Goal: Find specific page/section: Find specific page/section

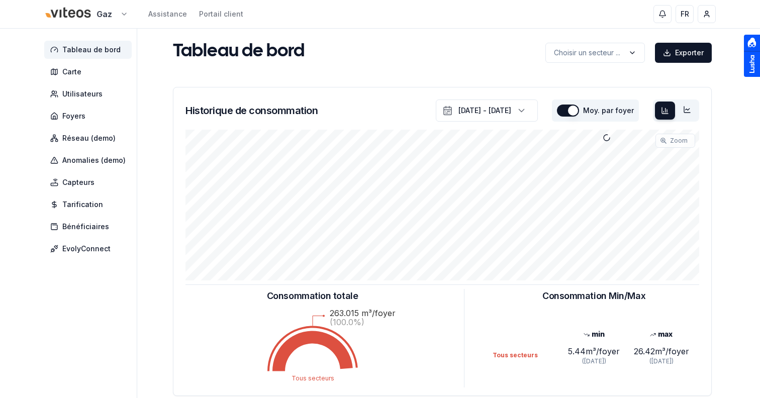
click at [70, 12] on html "Gaz Assistance Portail client FR Sami Tableau de bord Carte Utilisateurs Foyers…" at bounding box center [380, 311] width 760 height 623
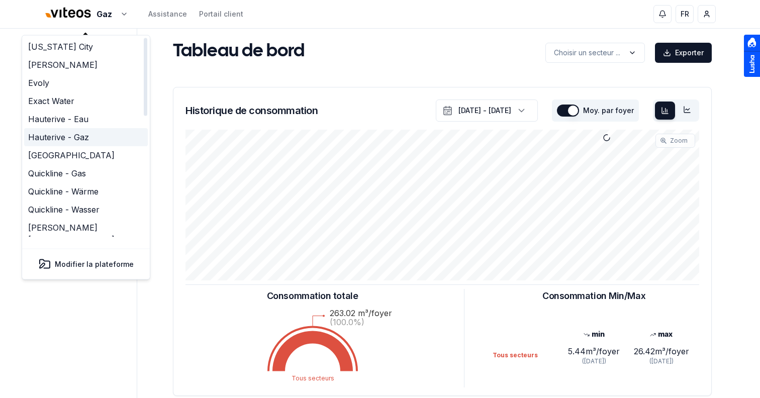
scroll to position [308, 0]
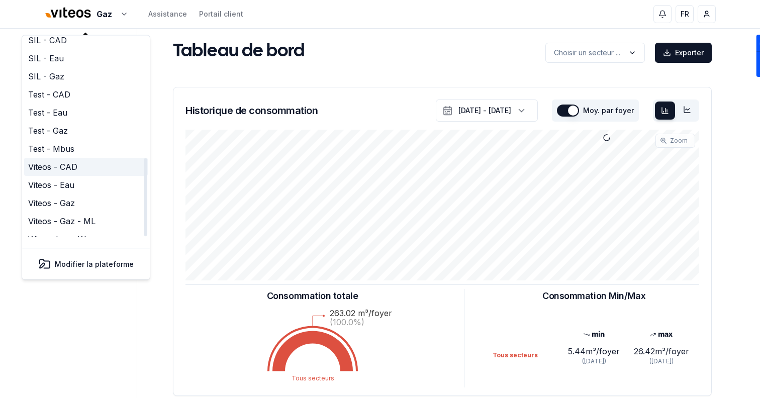
click at [66, 158] on link "Viteos - CAD" at bounding box center [86, 167] width 124 height 18
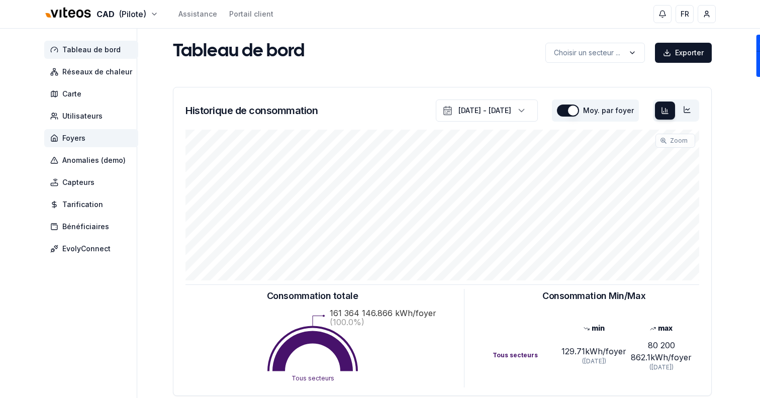
click at [88, 135] on span "Foyers" at bounding box center [91, 138] width 94 height 18
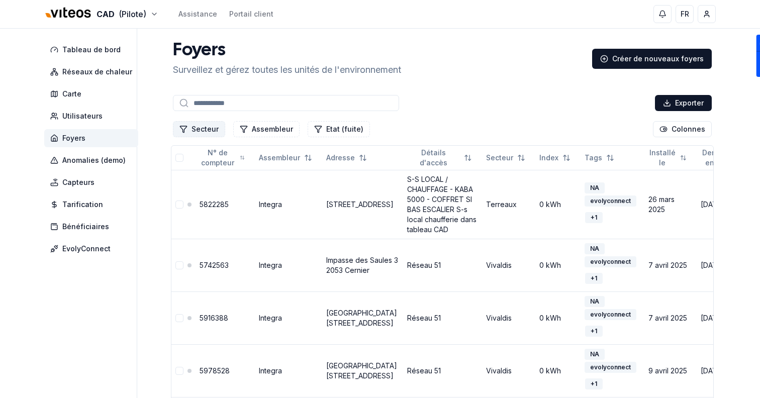
click at [205, 126] on button "Secteur" at bounding box center [199, 129] width 52 height 16
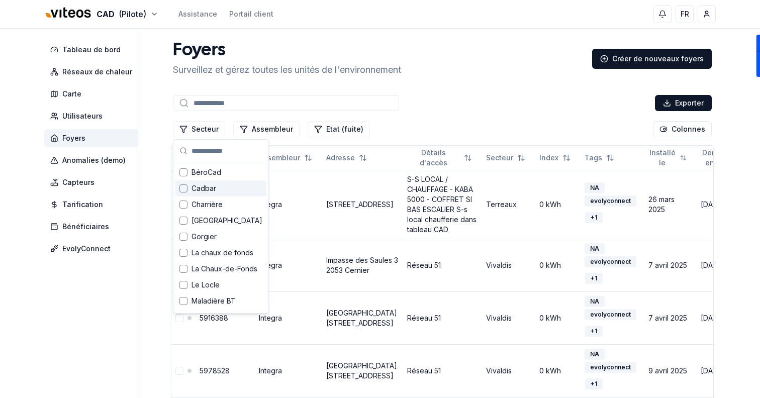
click at [210, 189] on span "Cadbar" at bounding box center [203, 188] width 25 height 10
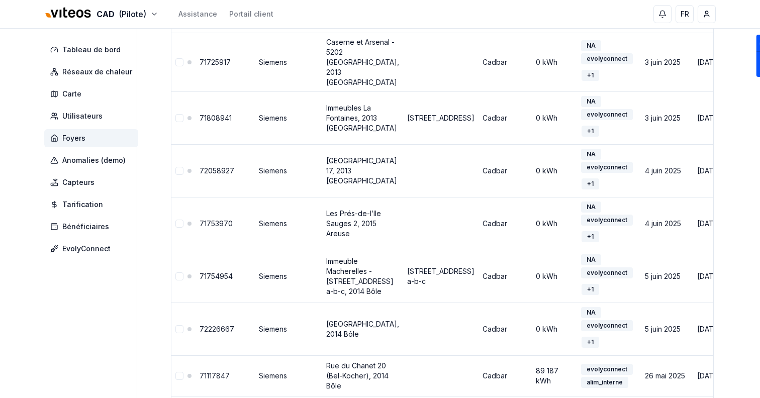
scroll to position [777, 0]
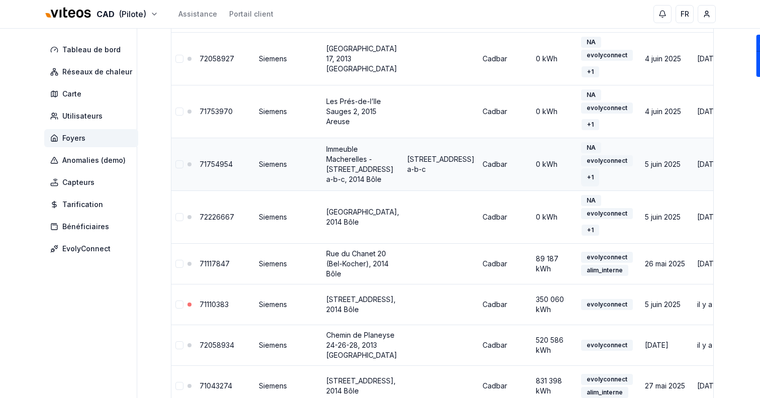
click at [581, 175] on div "+ 1" at bounding box center [590, 177] width 18 height 11
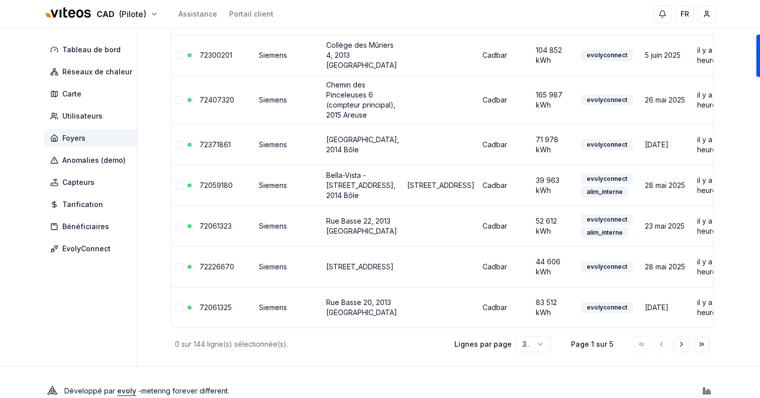
scroll to position [1353, 0]
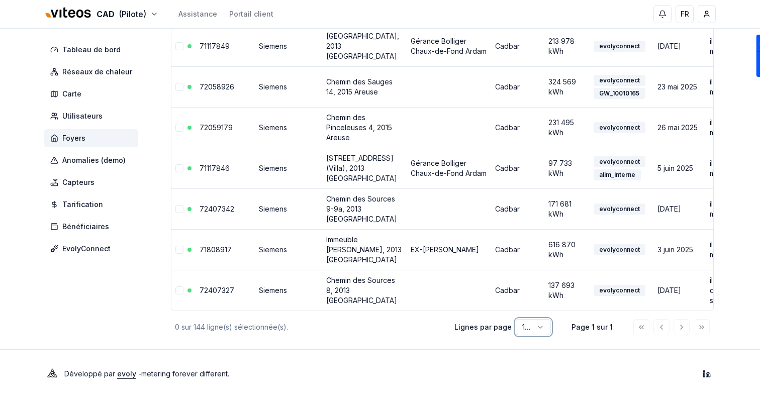
scroll to position [6625, 0]
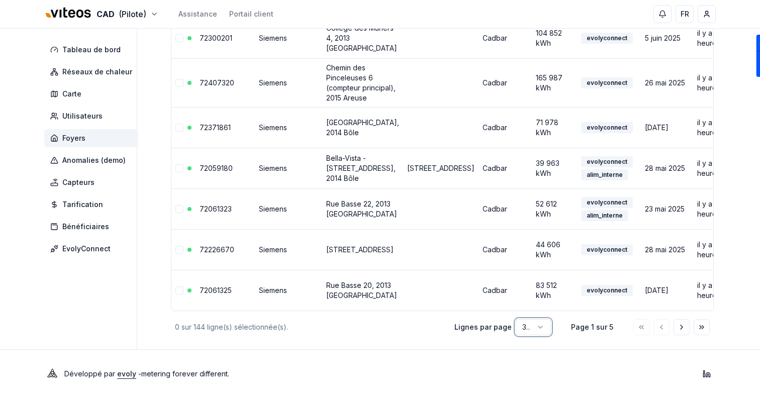
scroll to position [1353, 0]
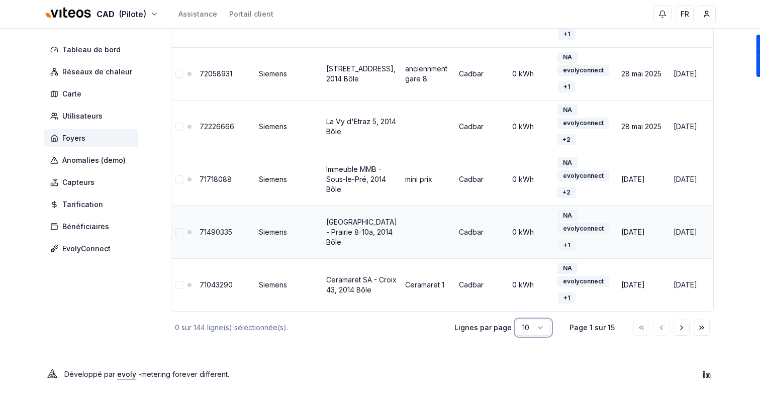
scroll to position [0, 0]
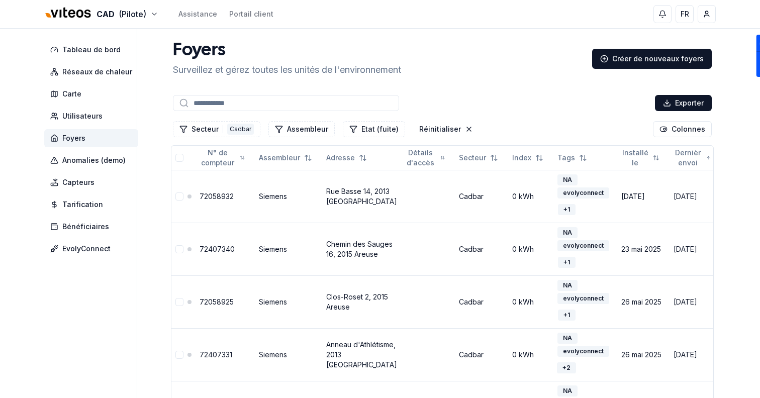
click at [284, 101] on input at bounding box center [286, 103] width 226 height 16
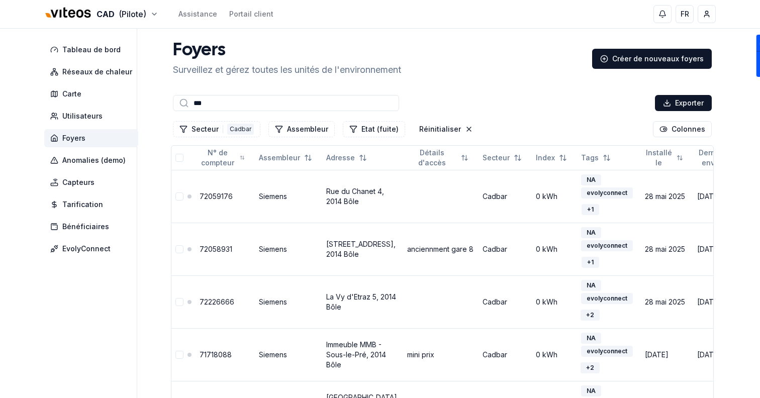
type input "****"
click at [224, 99] on input "****" at bounding box center [286, 103] width 226 height 16
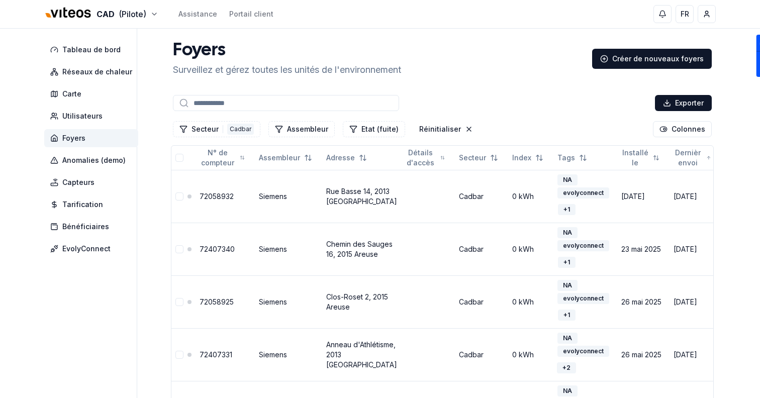
scroll to position [386, 0]
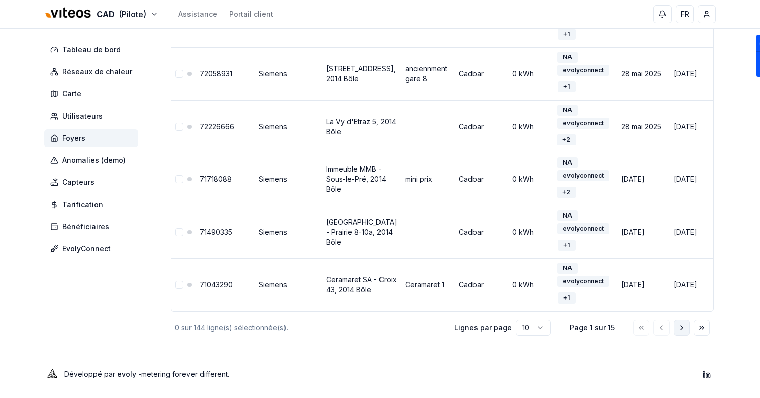
click at [683, 325] on icon "Aller à la page suivante" at bounding box center [681, 328] width 8 height 8
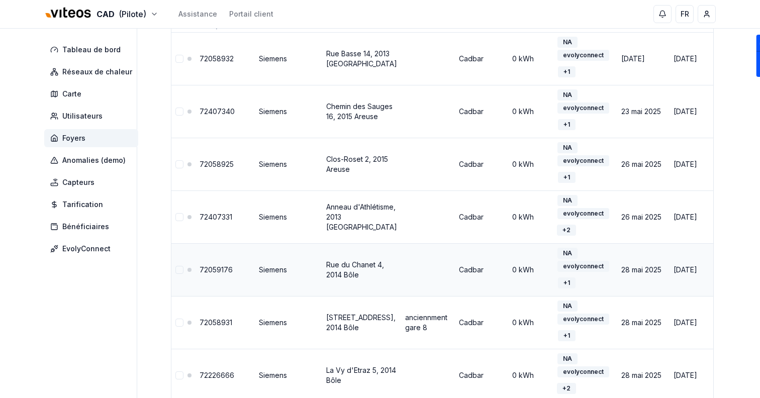
scroll to position [0, 0]
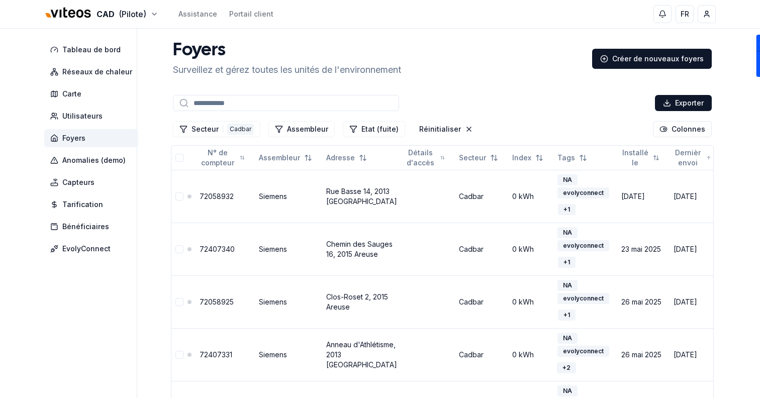
click at [284, 105] on input at bounding box center [286, 103] width 226 height 16
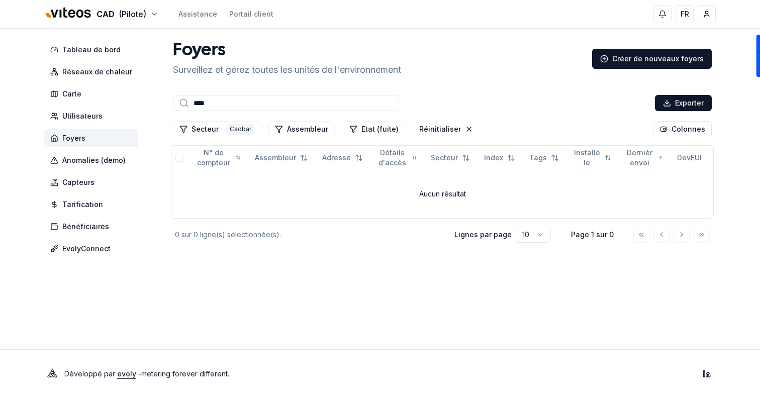
type input "*****"
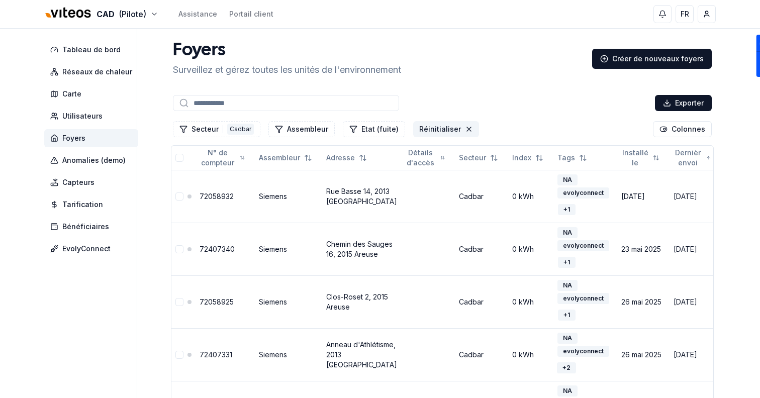
click at [465, 130] on icon "Réinitialiser les filtres" at bounding box center [469, 129] width 8 height 8
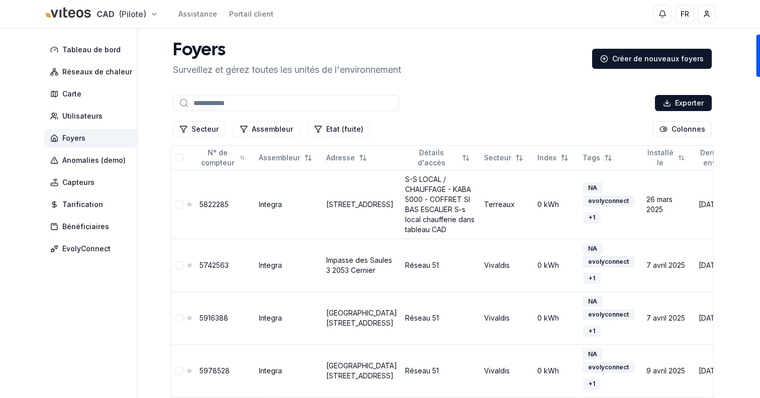
click at [96, 7] on html "CAD (Pilote) Assistance Portail client FR Sami Tableau de bord Réseaux de chale…" at bounding box center [380, 400] width 760 height 801
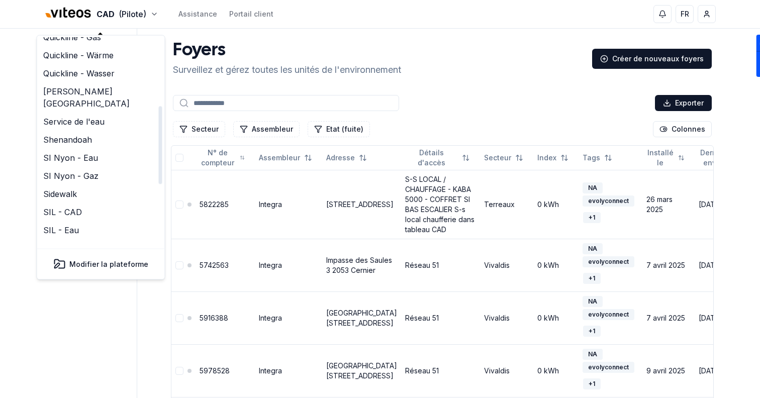
scroll to position [308, 0]
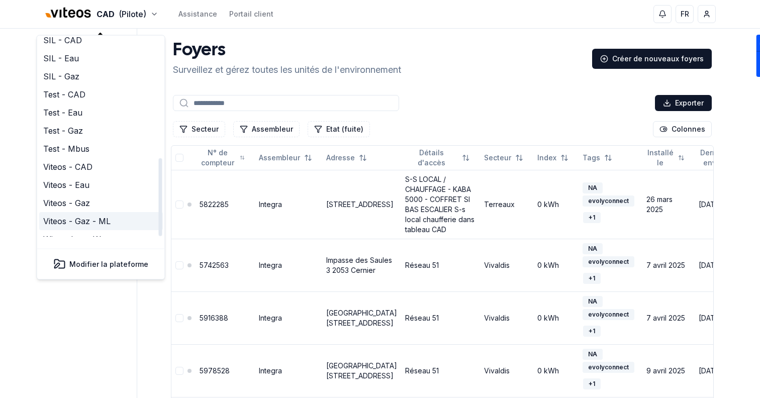
click at [102, 213] on link "Viteos - Gaz - ML" at bounding box center [101, 222] width 124 height 18
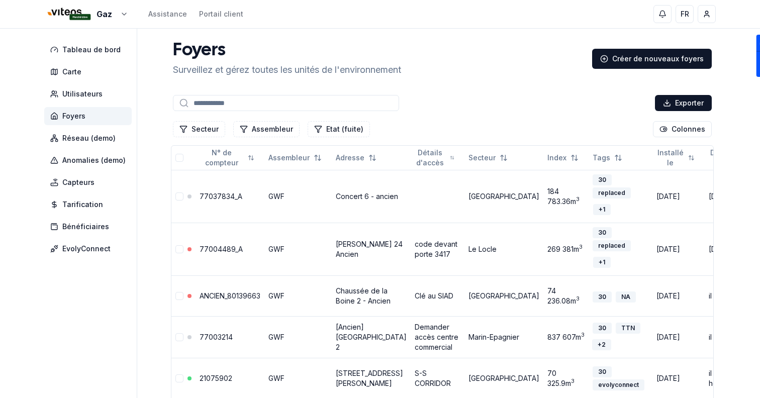
click at [244, 102] on input at bounding box center [286, 103] width 226 height 16
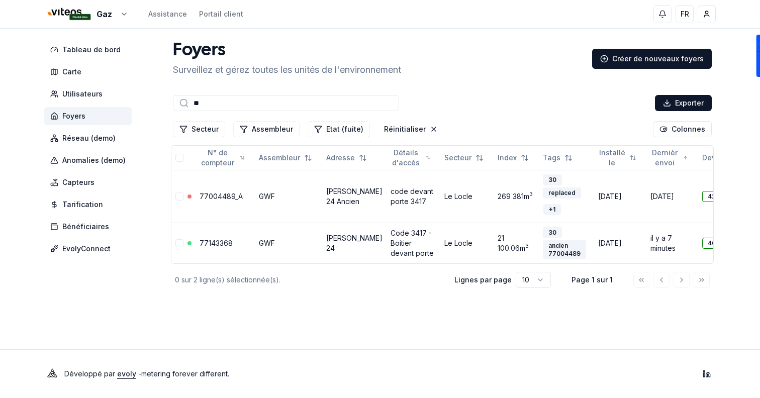
type input "**"
